Goal: Find specific page/section: Find specific page/section

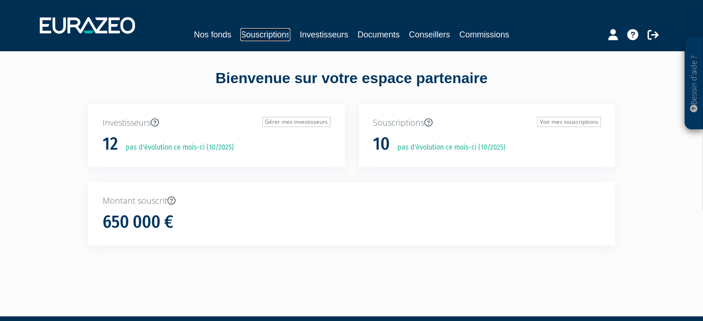
click at [260, 37] on link "Souscriptions" at bounding box center [266, 34] width 50 height 13
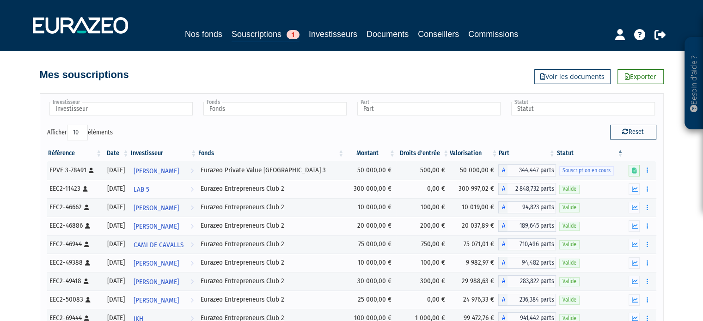
click at [321, 33] on link "Investisseurs" at bounding box center [333, 34] width 49 height 13
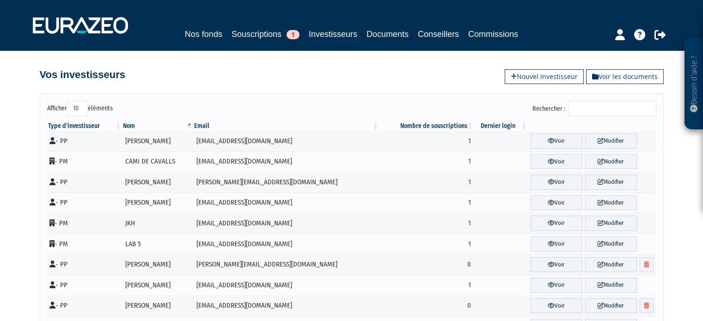
scroll to position [25, 0]
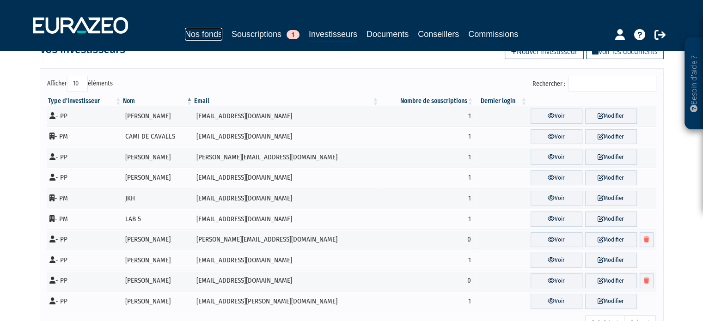
click at [216, 31] on link "Nos fonds" at bounding box center [203, 34] width 37 height 13
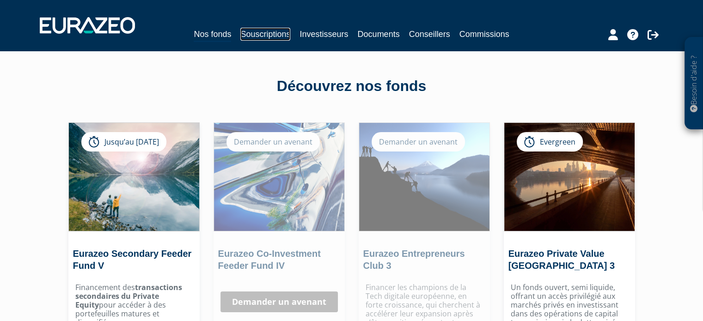
click at [246, 33] on link "Souscriptions" at bounding box center [266, 34] width 50 height 13
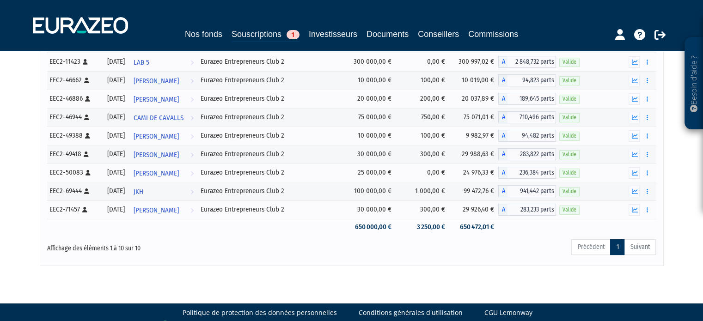
scroll to position [128, 0]
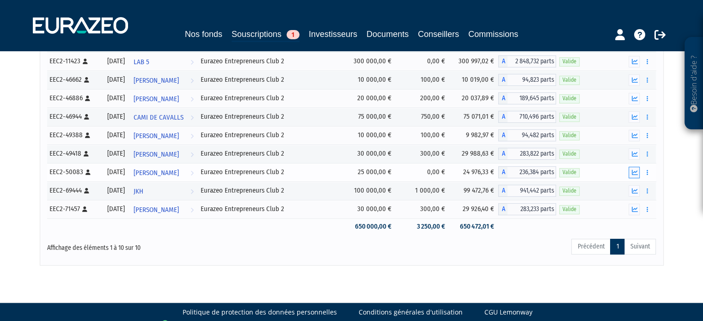
click at [633, 174] on icon "button" at bounding box center [635, 173] width 6 height 6
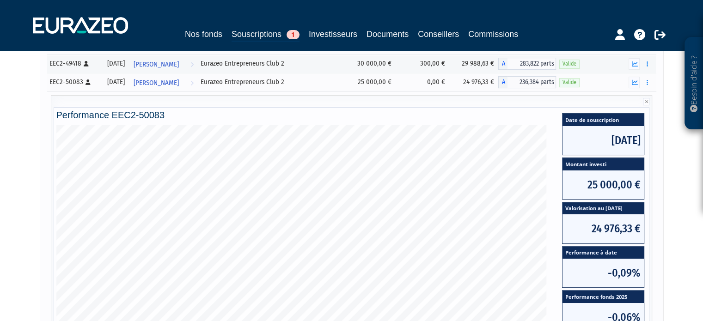
scroll to position [218, 0]
